Goal: Information Seeking & Learning: Learn about a topic

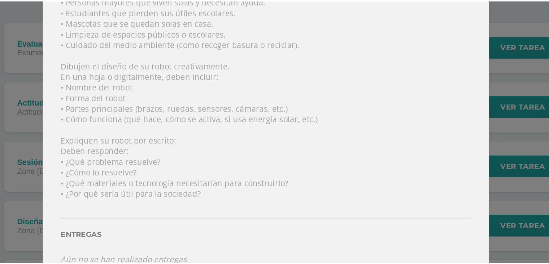
scroll to position [25, 0]
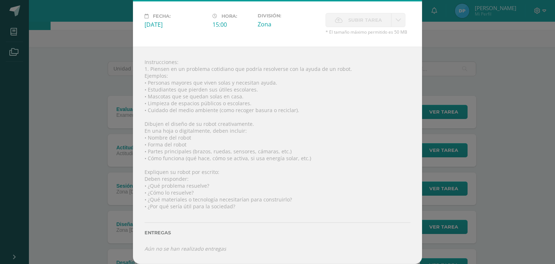
click at [421, 40] on div "Diseña un robot Robótica Fecha: Sábado 19 de Julio Hora: 15:00 División: Zona C…" at bounding box center [277, 113] width 549 height 302
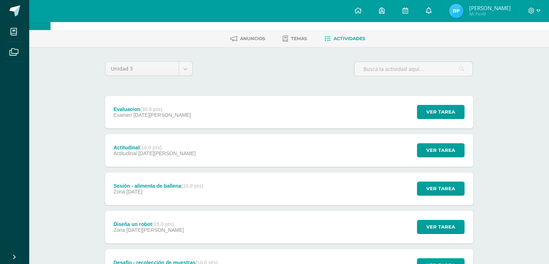
click at [432, 10] on icon at bounding box center [429, 10] width 6 height 7
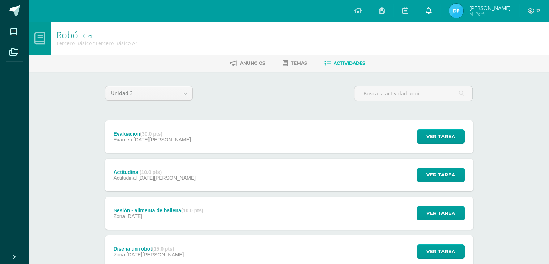
click at [433, 11] on link at bounding box center [428, 11] width 23 height 22
click at [10, 9] on span at bounding box center [14, 10] width 11 height 11
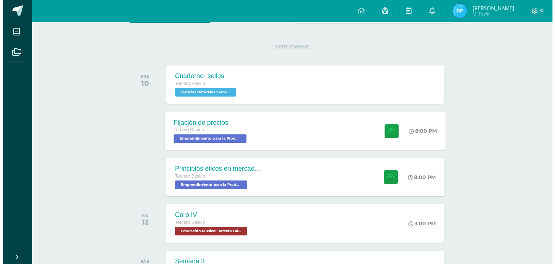
scroll to position [78, 0]
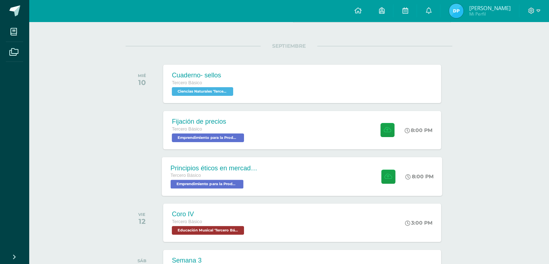
click at [306, 175] on div "Principios éticos en mercadotecnia y publicidad Tercero Básico Emprendimiento p…" at bounding box center [302, 176] width 281 height 39
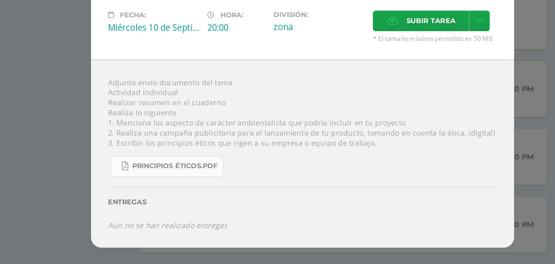
click at [211, 186] on link "Principios éticos.pdf" at bounding box center [184, 183] width 77 height 14
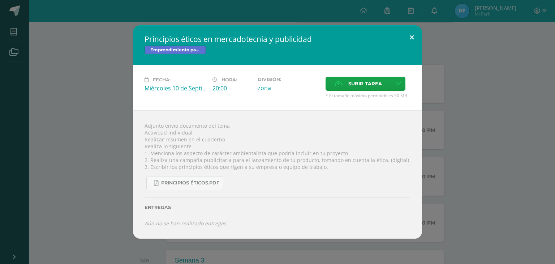
click at [415, 36] on button at bounding box center [411, 37] width 21 height 25
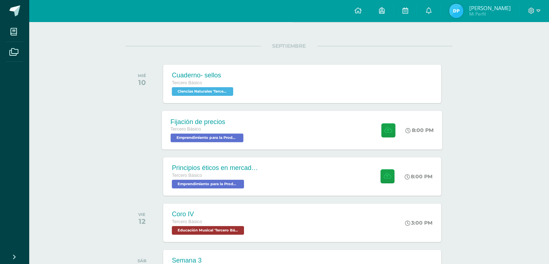
click at [249, 126] on div "Fijación de precios Tercero Básico Emprendimiento para la Productividad 'Tercer…" at bounding box center [208, 130] width 92 height 39
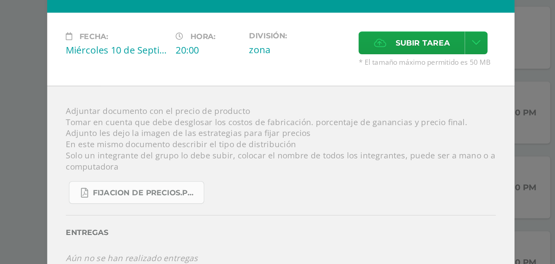
click at [209, 178] on span "fijacion de precios.pdf" at bounding box center [193, 180] width 65 height 6
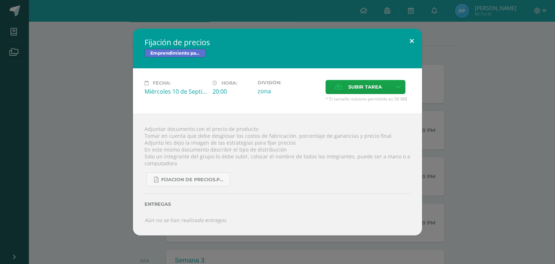
click at [409, 48] on button at bounding box center [411, 41] width 21 height 25
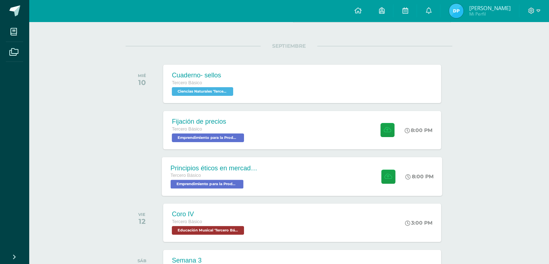
click at [308, 175] on div "Principios éticos en mercadotecnia y publicidad Tercero Básico Emprendimiento p…" at bounding box center [302, 176] width 281 height 39
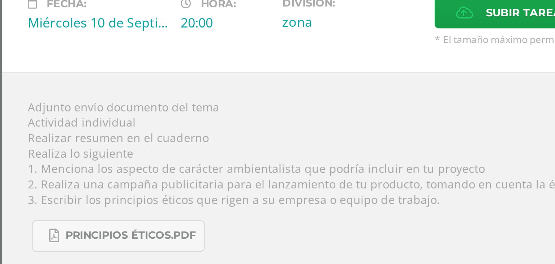
click at [216, 140] on div "Adjunto envío documento del tema Actividad individual Realizar resumen en el cu…" at bounding box center [277, 174] width 289 height 128
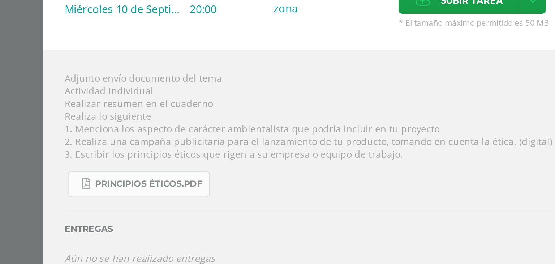
click at [213, 181] on span "Principios éticos.pdf" at bounding box center [190, 183] width 58 height 6
